Goal: Register for event/course

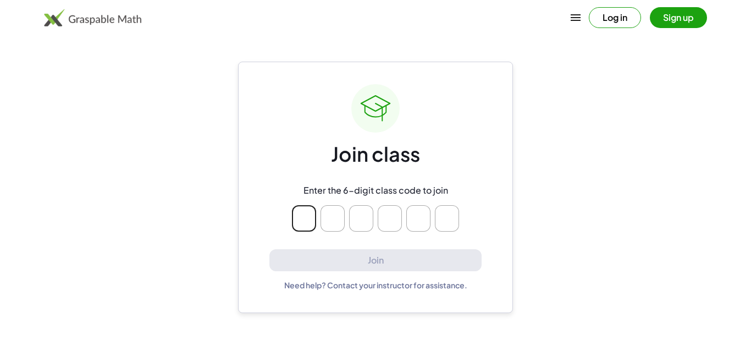
click at [233, 124] on main "Join class Enter the 6-digit class code to join Join Need help? Contact your in…" at bounding box center [375, 178] width 751 height 356
click at [299, 231] on input "Please enter OTP character 1" at bounding box center [304, 218] width 24 height 26
type input "*"
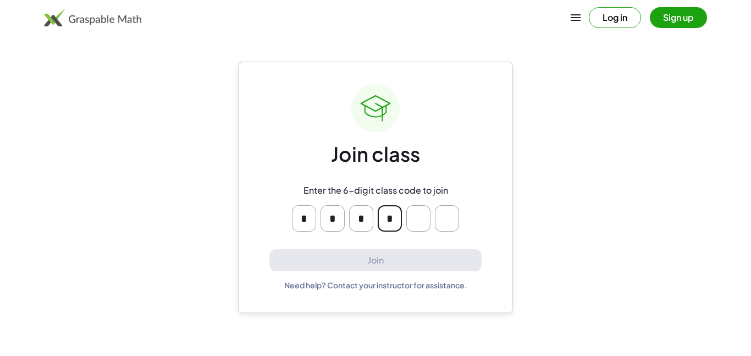
type input "*"
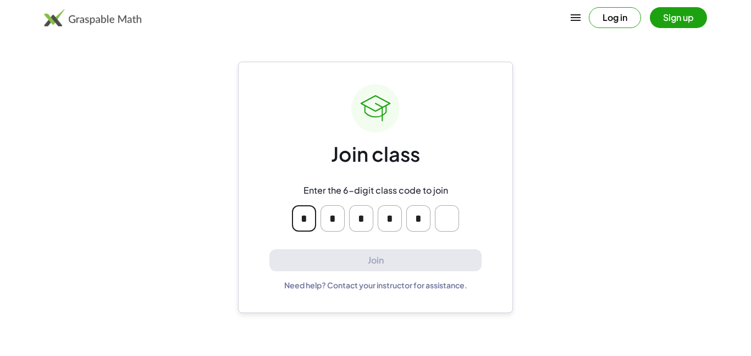
type input "*"
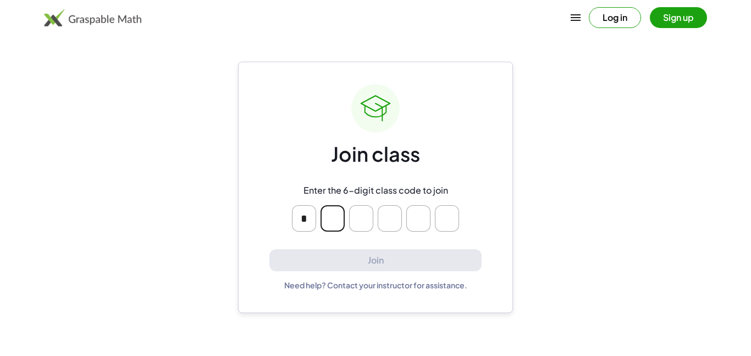
type input "*"
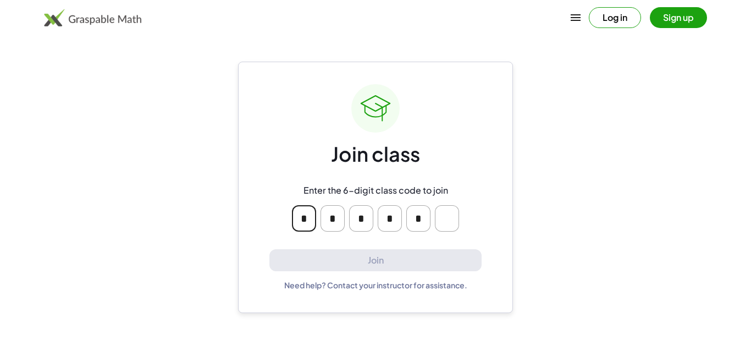
type input "*"
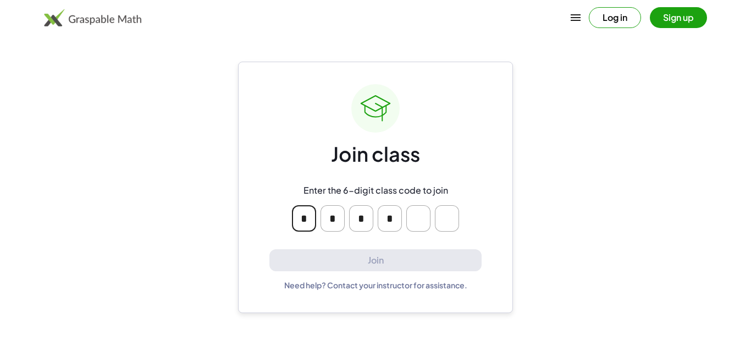
type input "*"
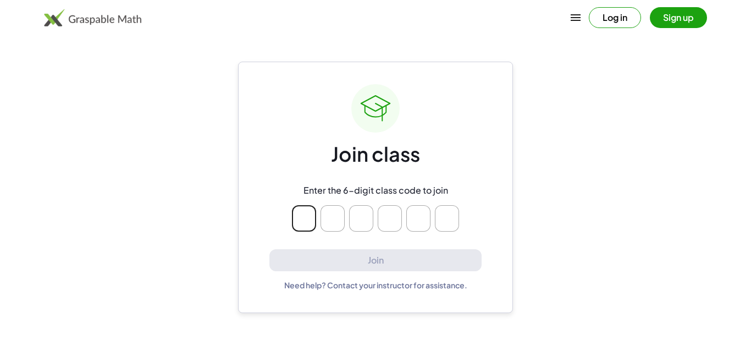
type input "*"
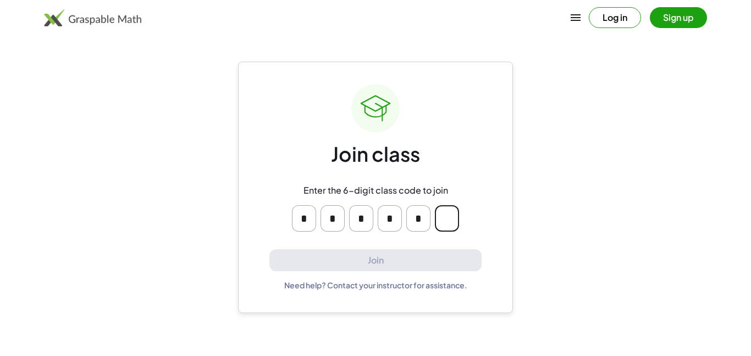
type input "*"
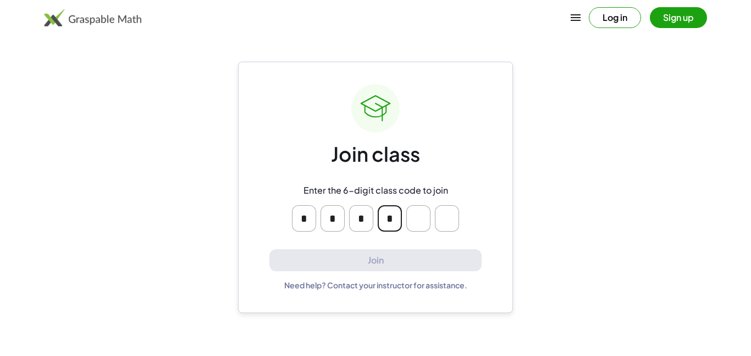
type input "*"
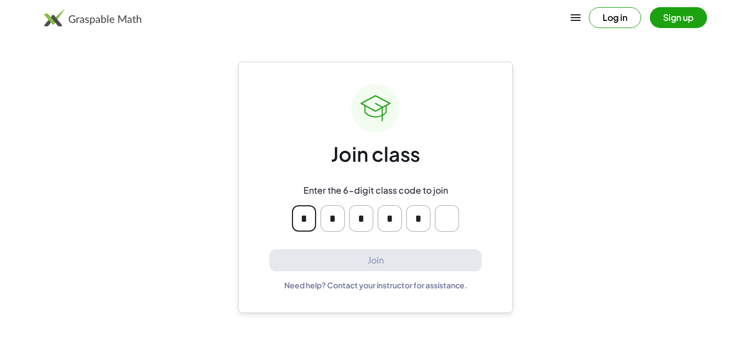
type input "*"
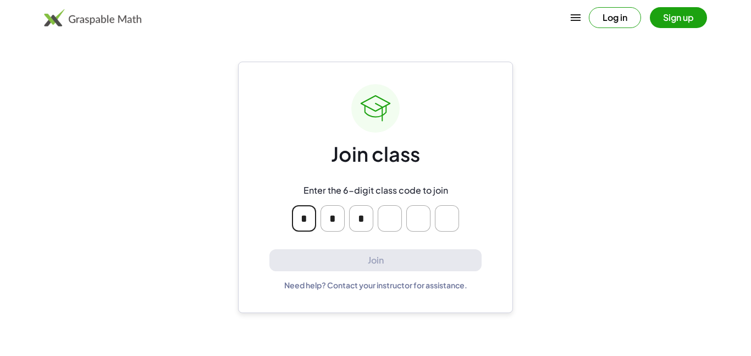
type input "*"
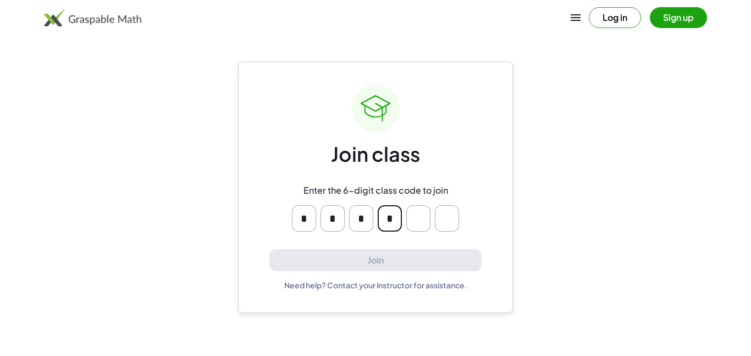
type input "*"
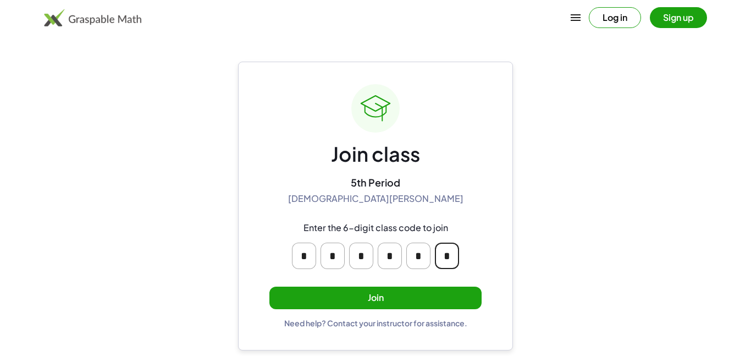
type input "*"
click at [302, 300] on button "Join" at bounding box center [375, 297] width 212 height 23
